Goal: Check status: Check status

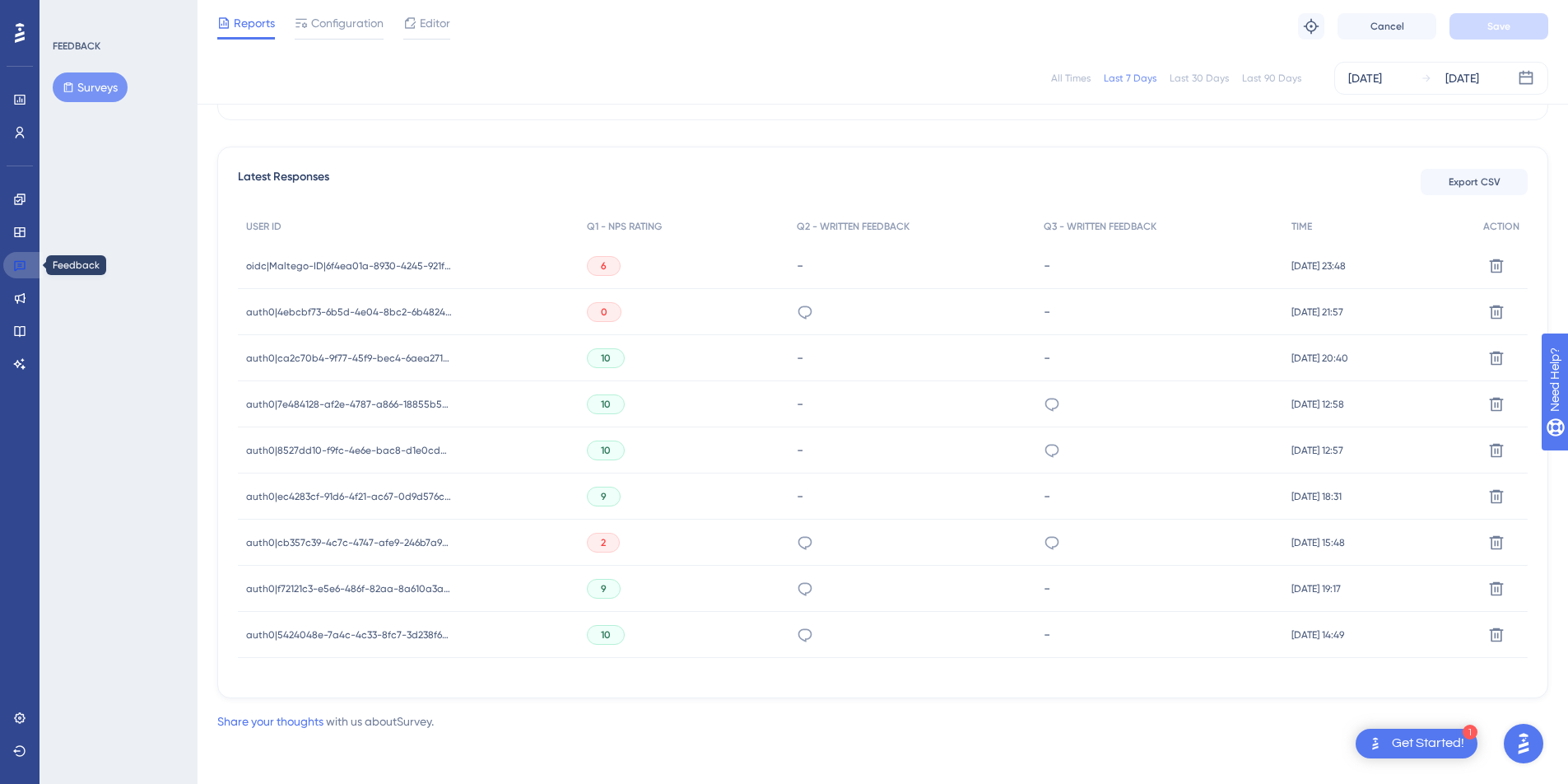
click at [28, 262] on link at bounding box center [23, 265] width 39 height 26
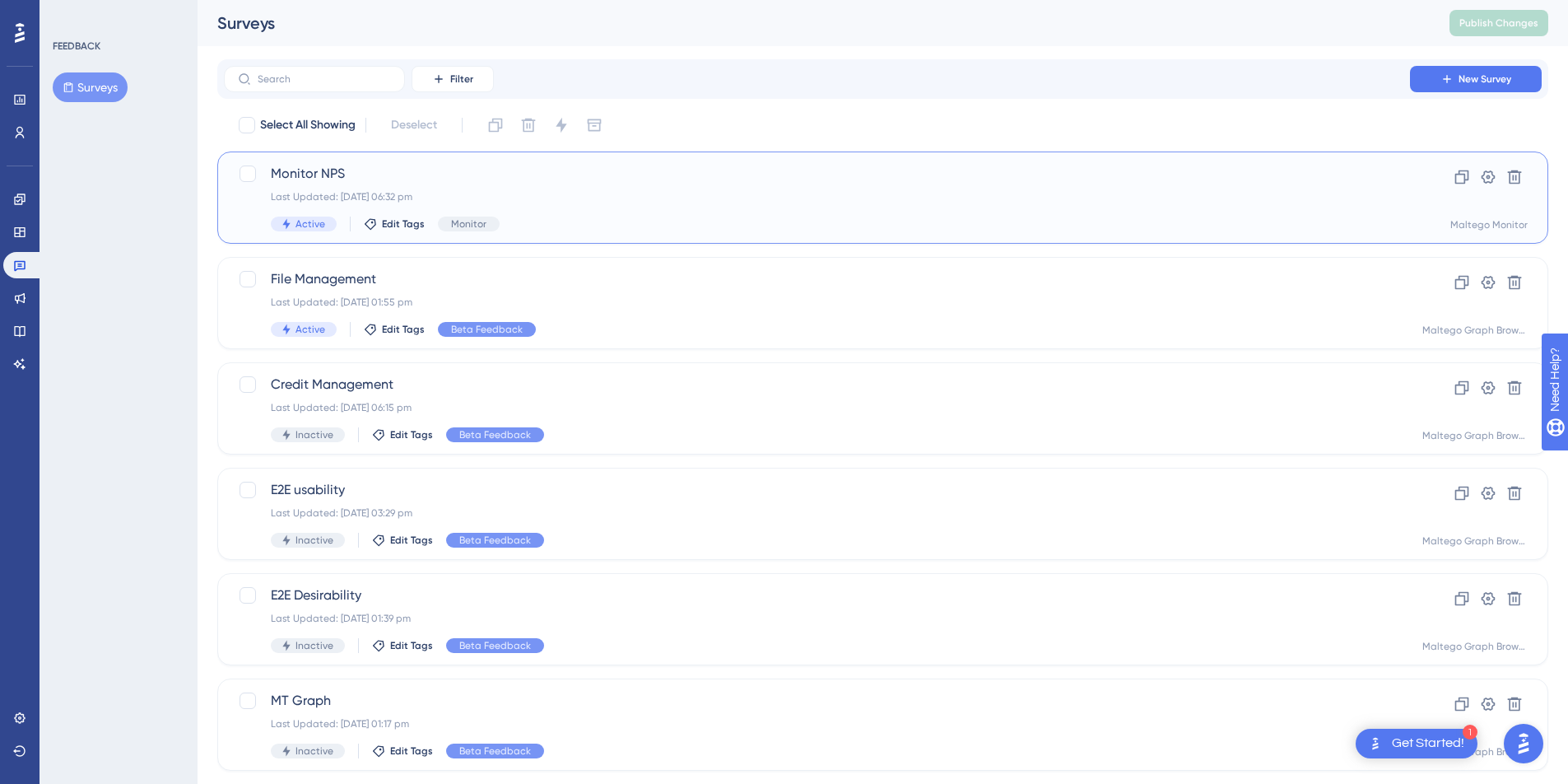
click at [637, 157] on div "Monitor NPS Last Updated: [DATE] 06:32 pm Active Edit Tags Monitor Clone Settin…" at bounding box center [882, 197] width 1331 height 92
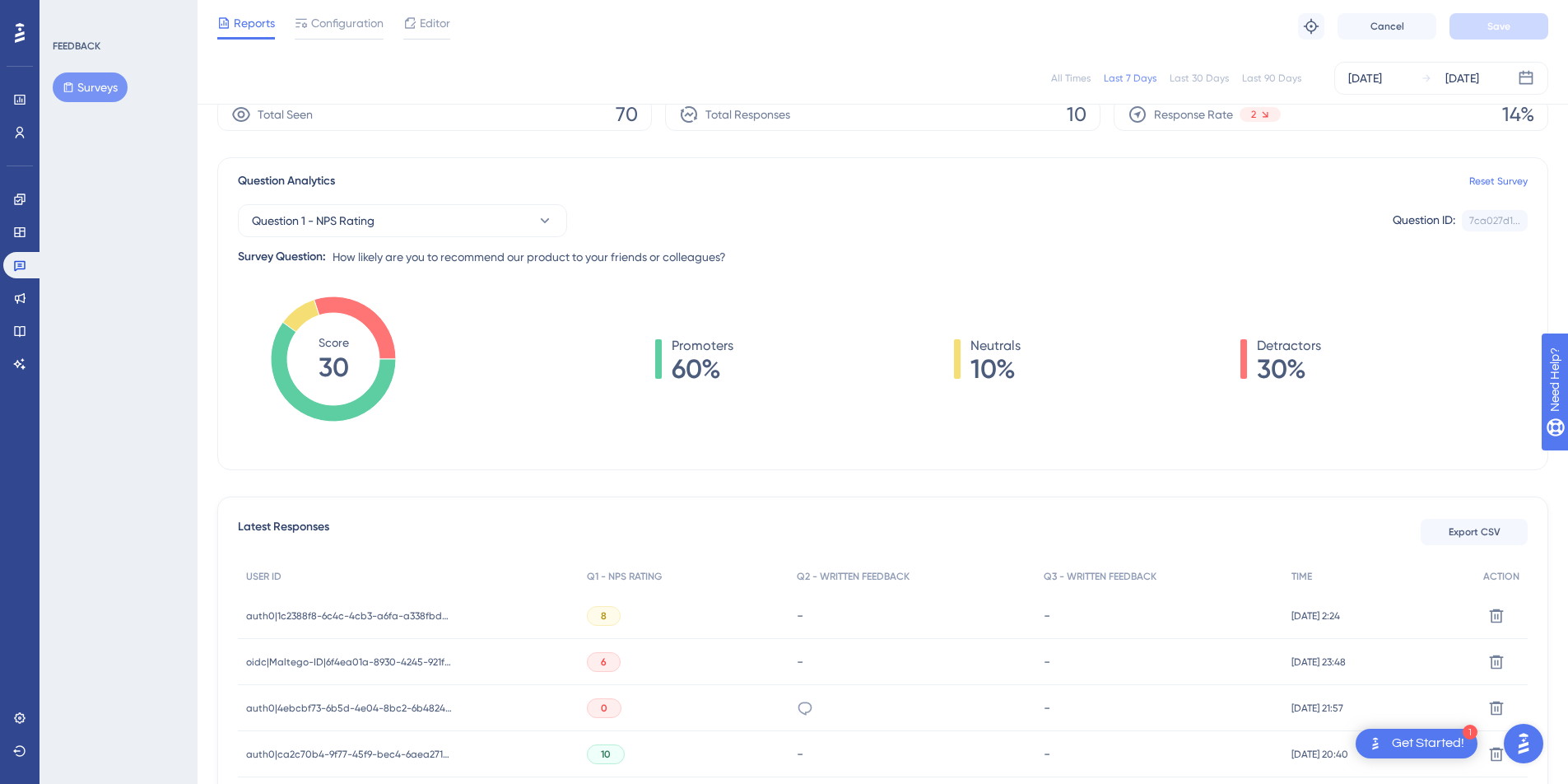
scroll to position [248, 0]
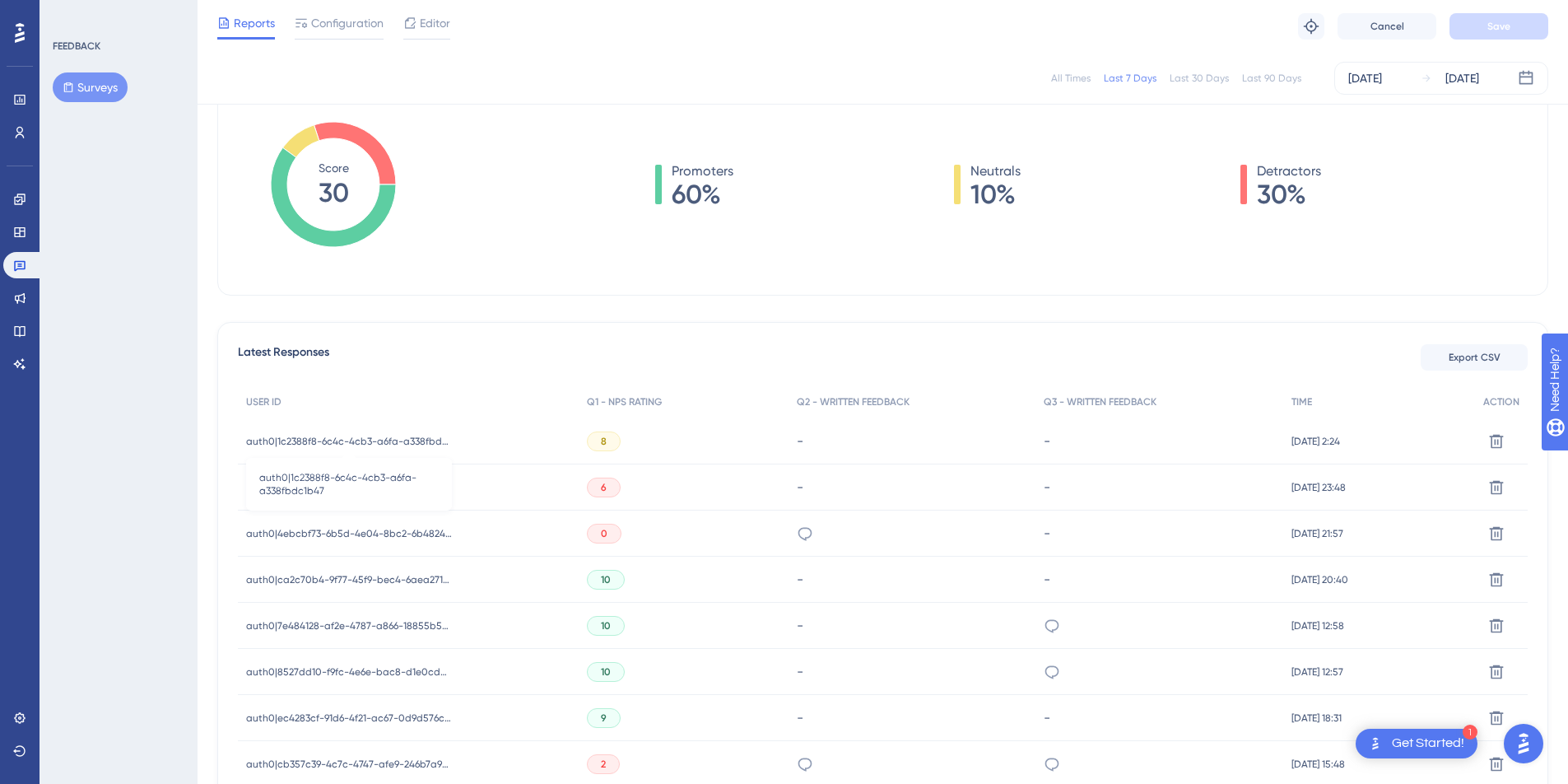
click at [414, 437] on span "auth0|1c2388f8-6c4c-4cb3-a6fa-a338fbdc1b47" at bounding box center [348, 441] width 205 height 13
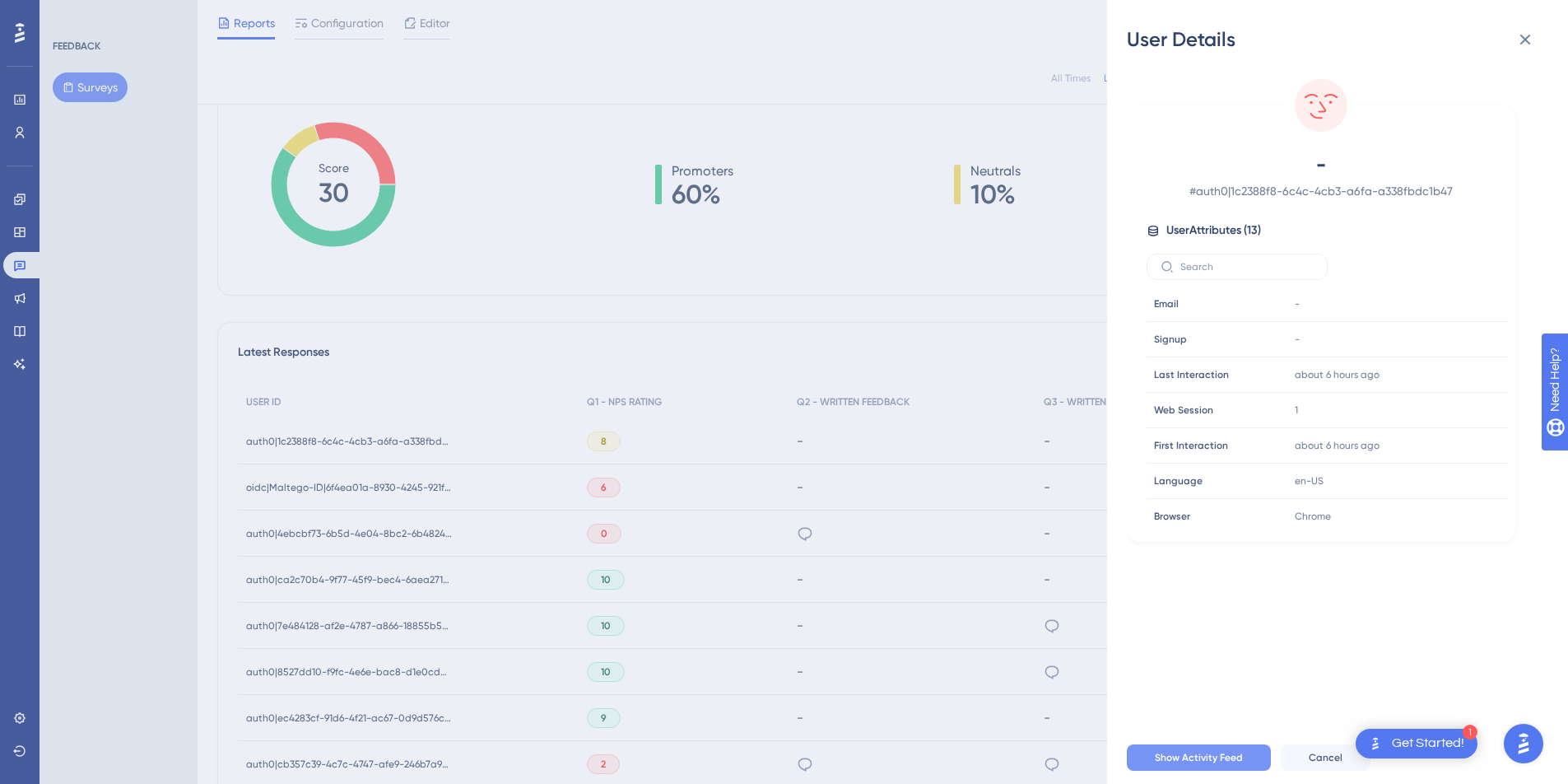
click at [1234, 770] on button "Show Activity Feed" at bounding box center [1199, 758] width 144 height 26
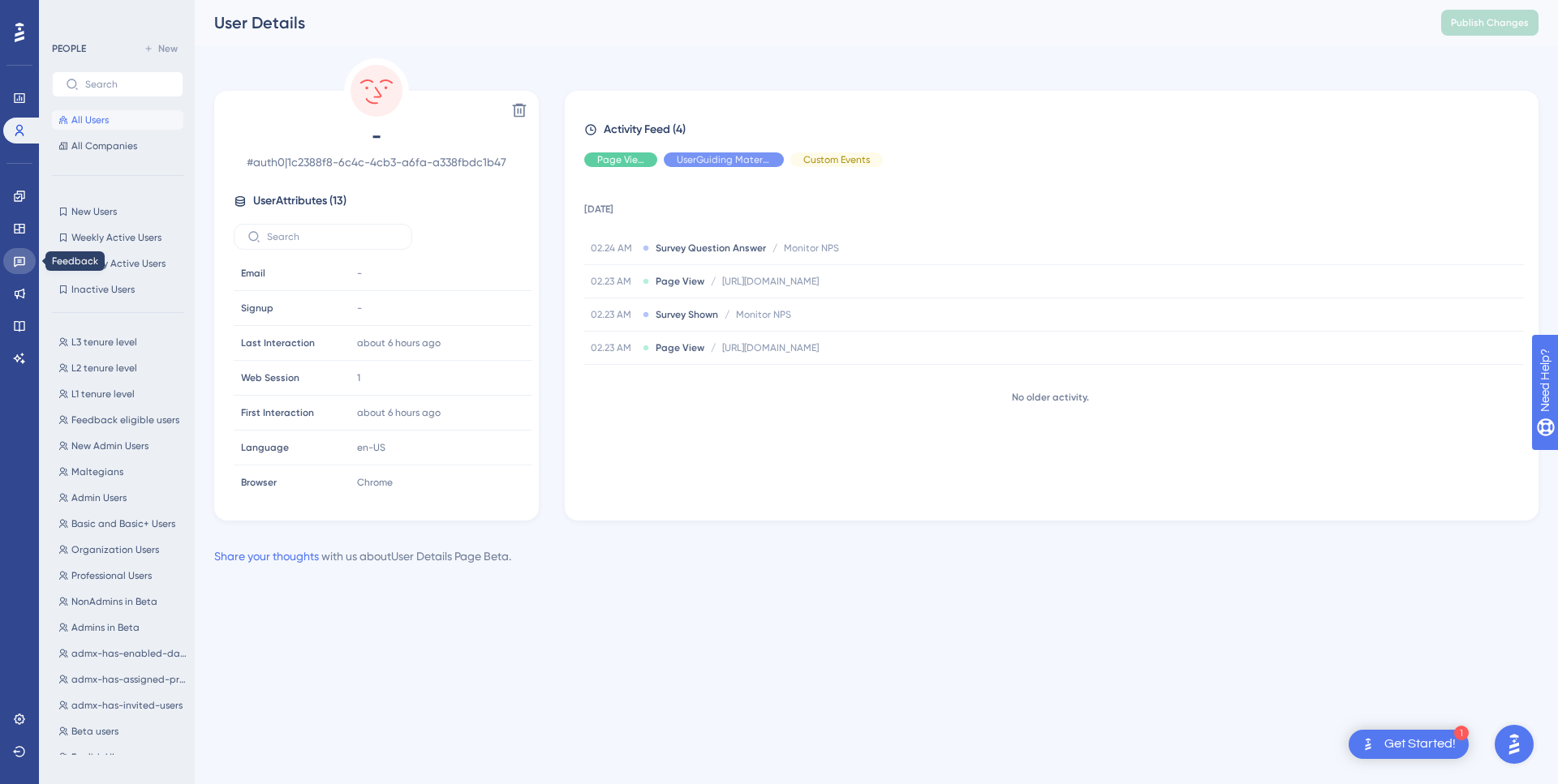
click at [21, 257] on icon at bounding box center [19, 261] width 13 height 13
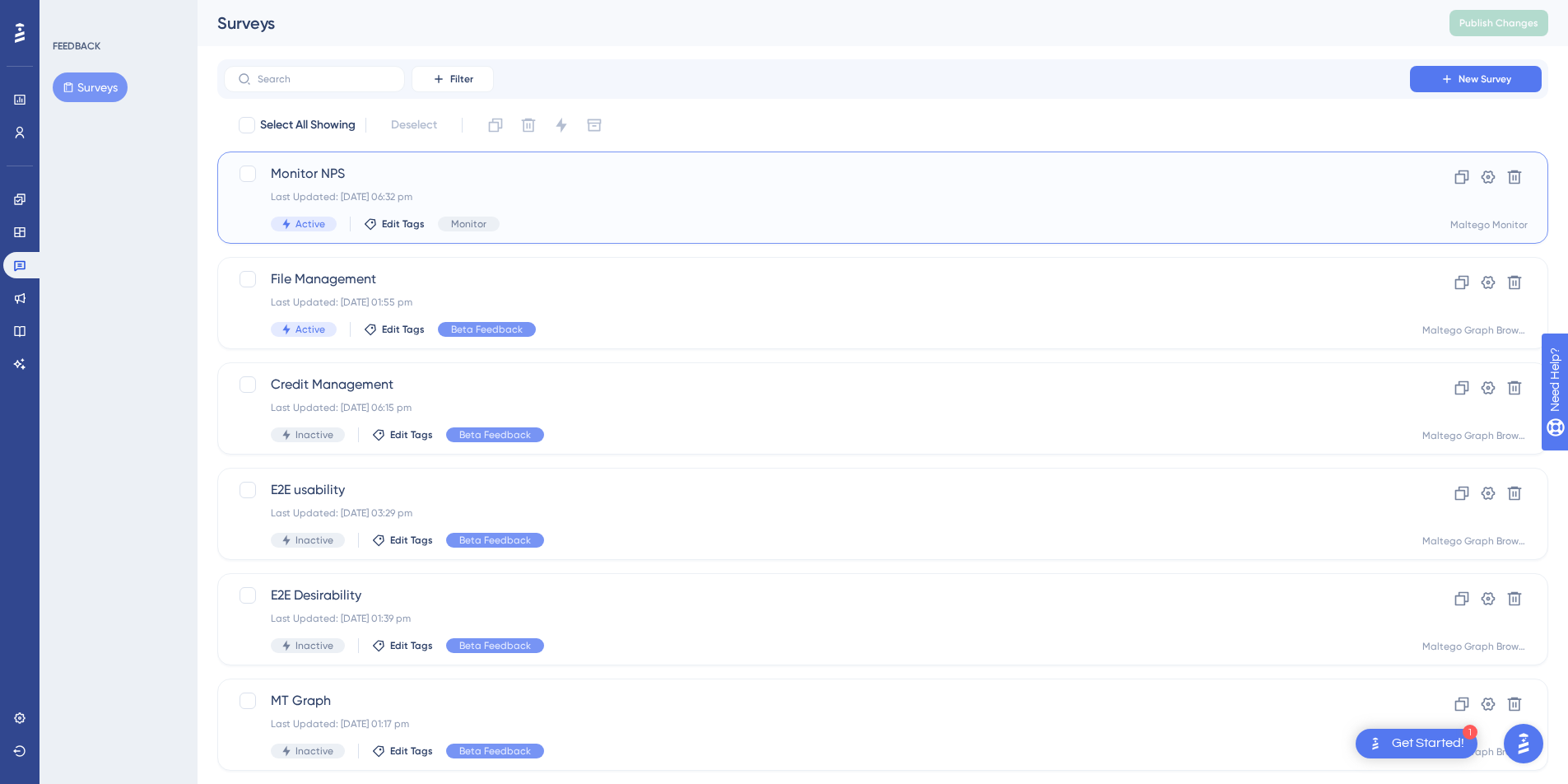
click at [531, 217] on div "Active Edit Tags Monitor" at bounding box center [816, 224] width 1092 height 15
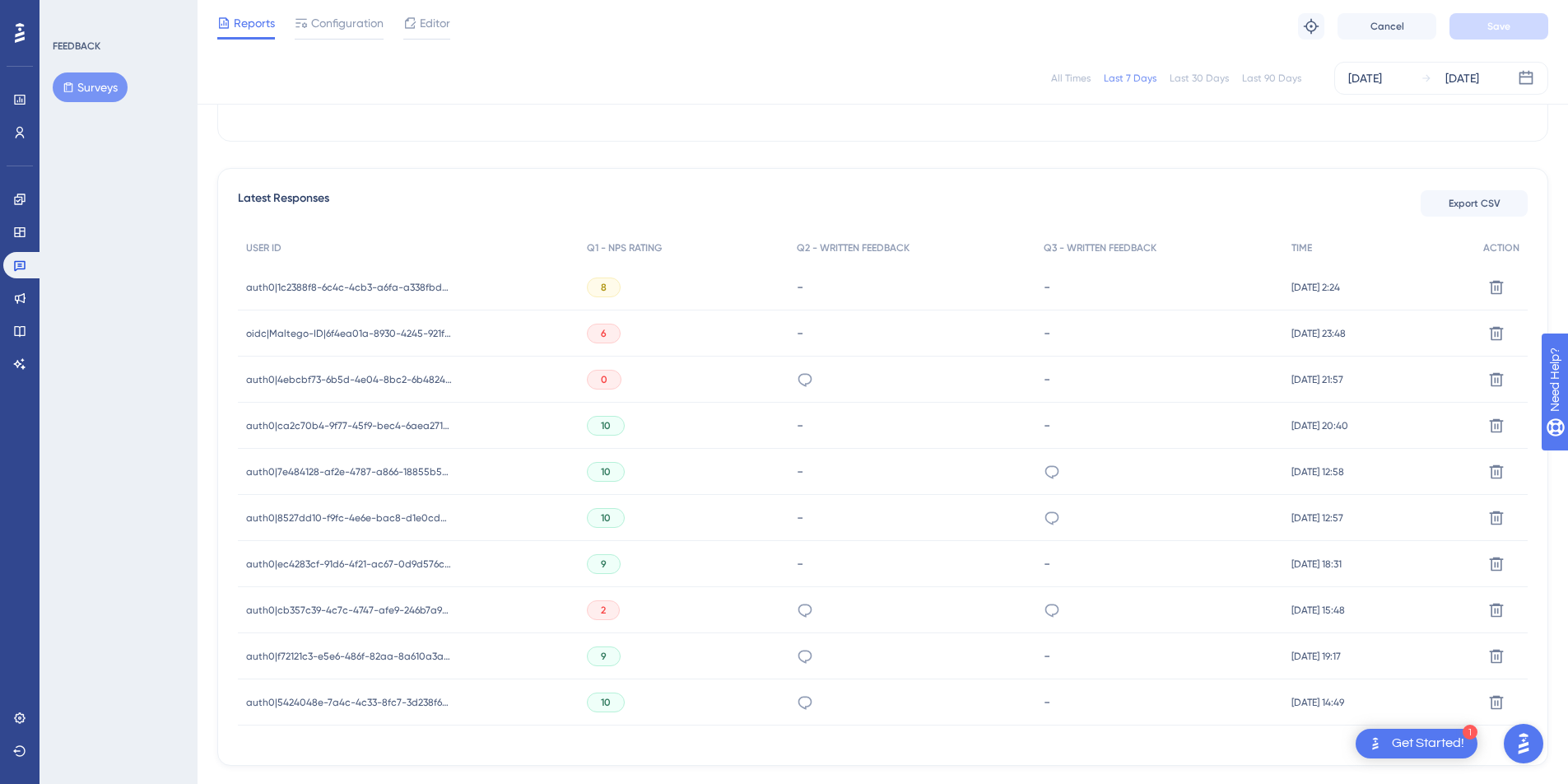
scroll to position [470, 0]
